Goal: Complete application form: Complete application form

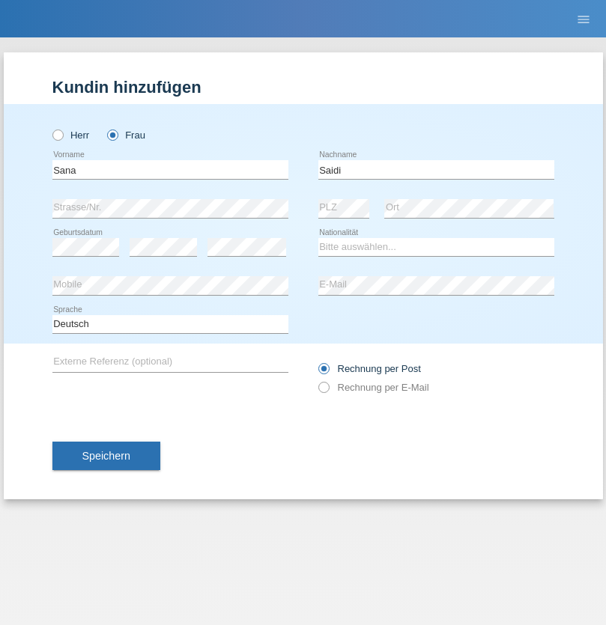
type input "Saidi"
select select "TN"
select select "C"
select select "11"
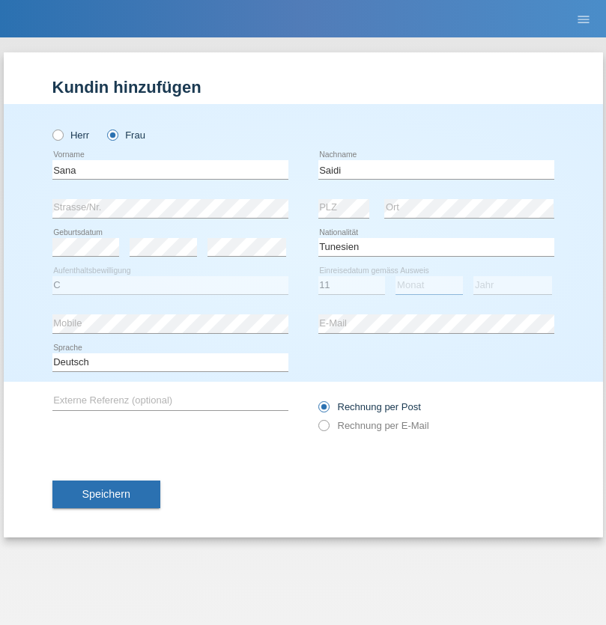
select select "12"
select select "2019"
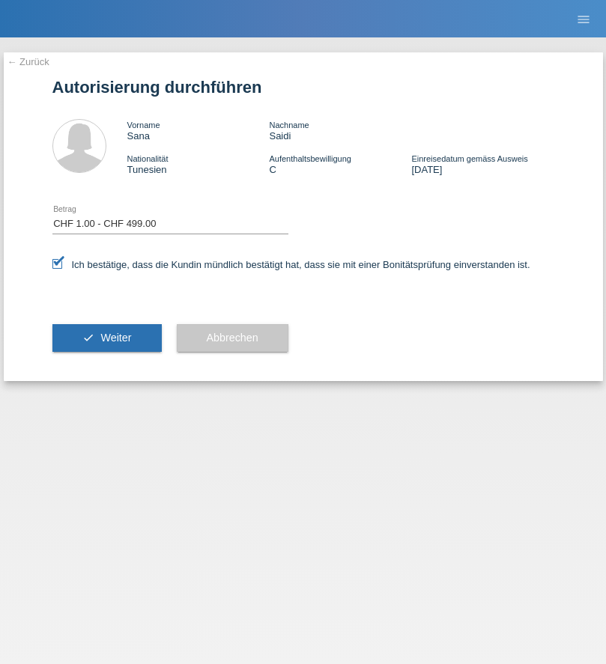
select select "1"
click at [106, 338] on span "Weiter" at bounding box center [115, 338] width 31 height 12
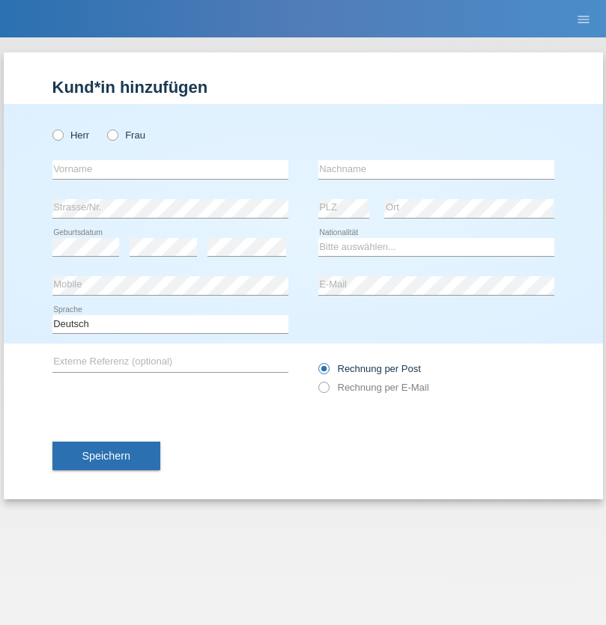
radio input "true"
click at [170, 169] on input "text" at bounding box center [170, 169] width 236 height 19
type input "Bashir"
click at [436, 169] on input "text" at bounding box center [436, 169] width 236 height 19
type input "Tawakoli"
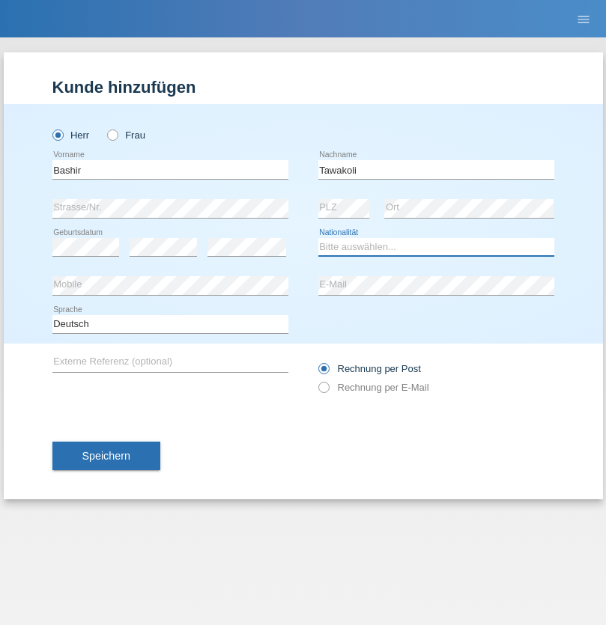
select select "AF"
select select "C"
select select "01"
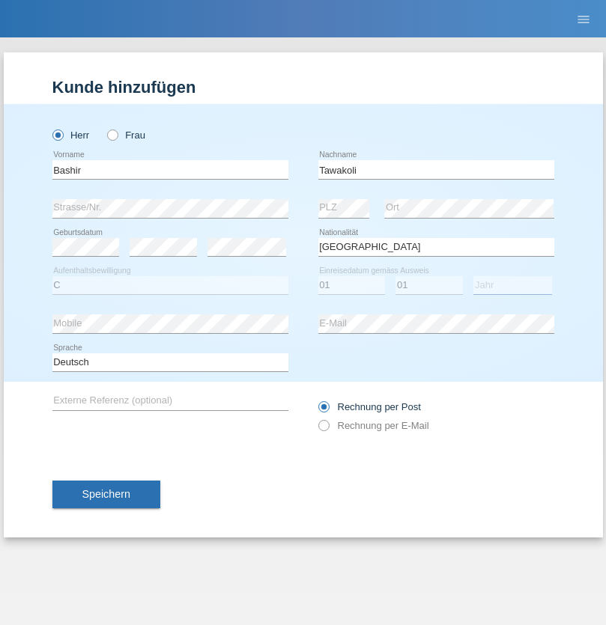
select select "1998"
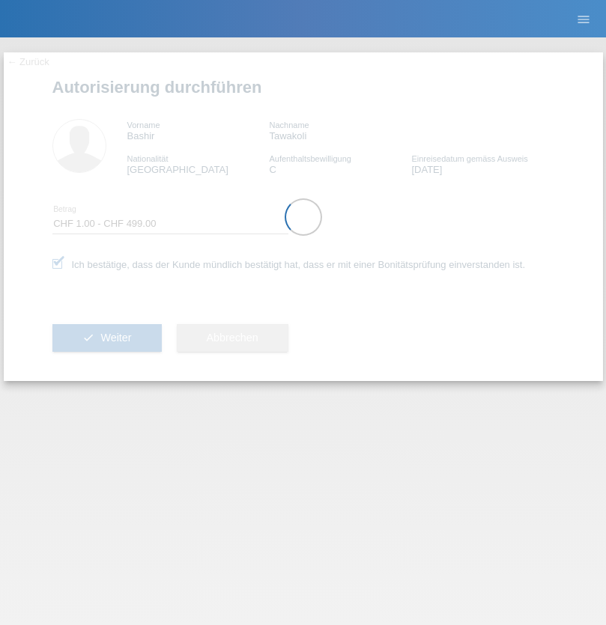
select select "1"
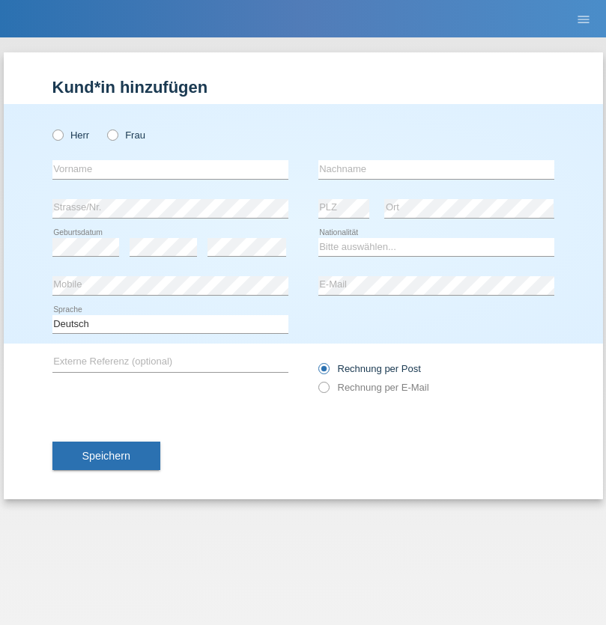
radio input "true"
click at [170, 169] on input "text" at bounding box center [170, 169] width 236 height 19
type input "Nermend"
click at [436, 169] on input "text" at bounding box center [436, 169] width 236 height 19
type input "Zahaj"
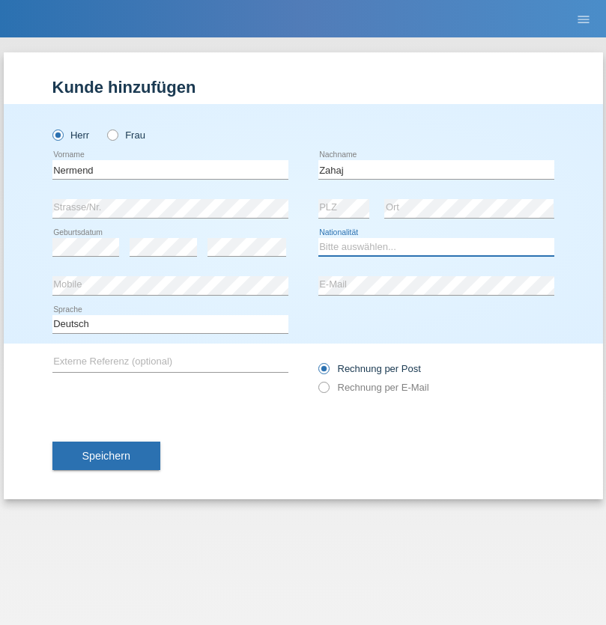
select select "CH"
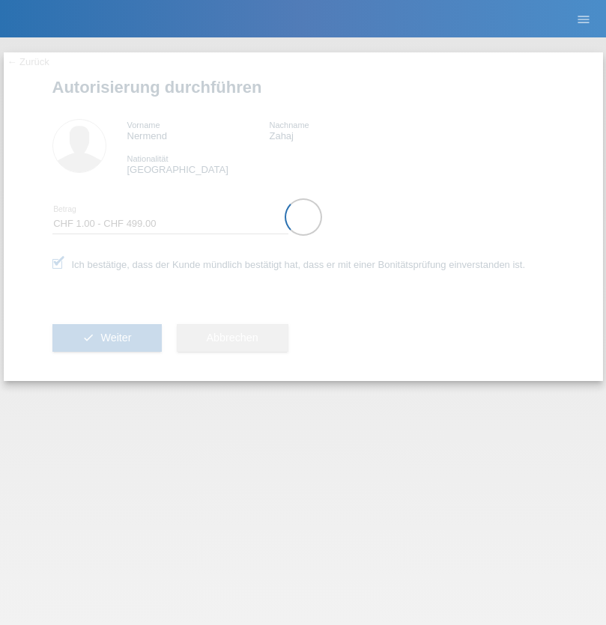
select select "1"
